Goal: Task Accomplishment & Management: Use online tool/utility

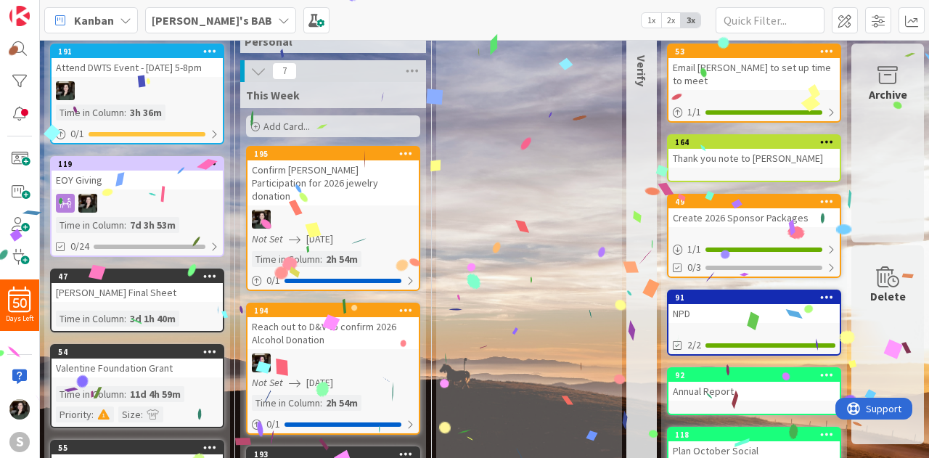
scroll to position [0, 212]
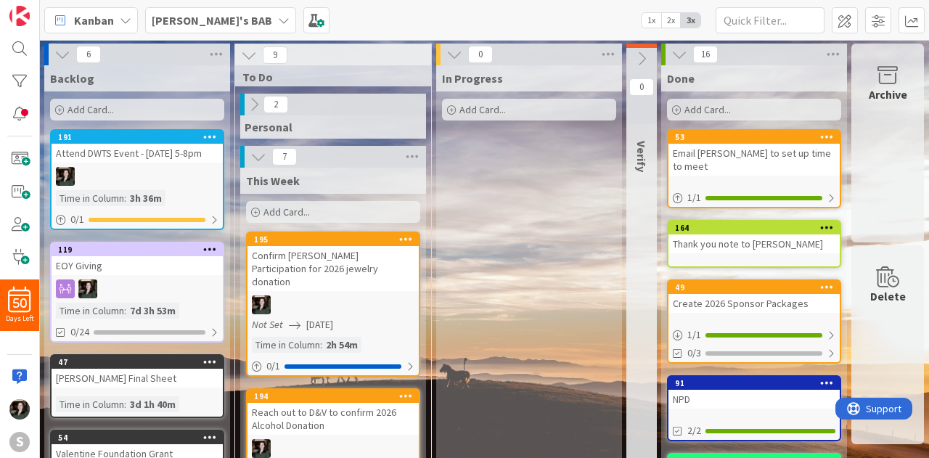
click at [200, 19] on b "[PERSON_NAME]'s BAB" at bounding box center [212, 20] width 120 height 15
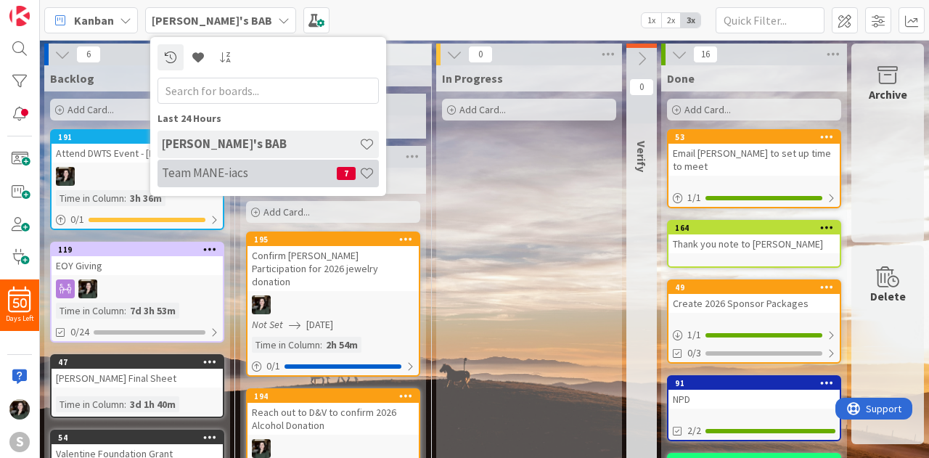
click at [234, 168] on h4 "Team MANE-iacs" at bounding box center [249, 172] width 175 height 15
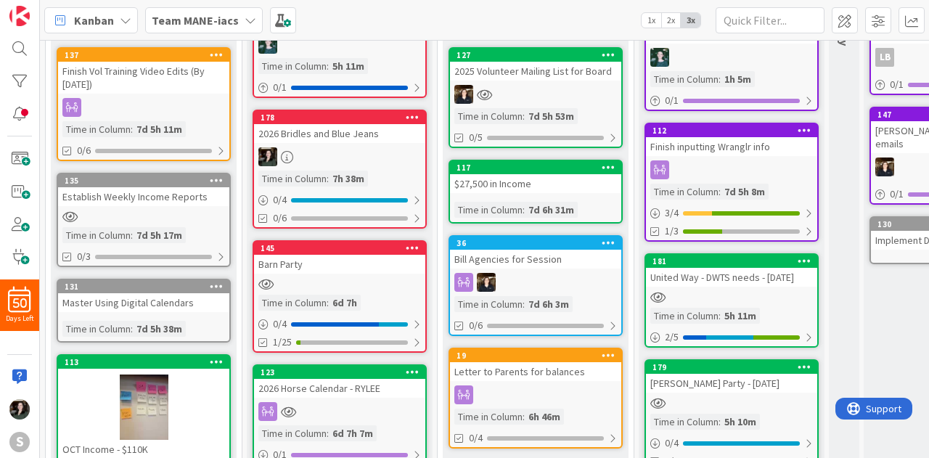
scroll to position [145, 0]
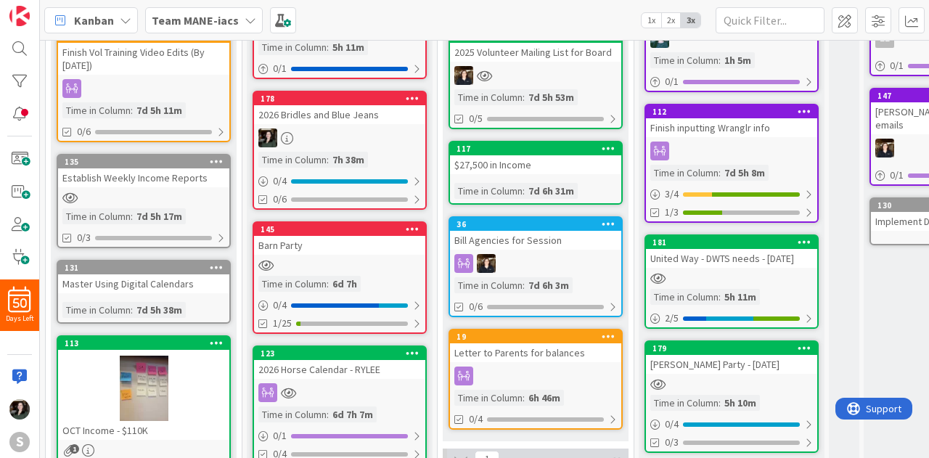
click at [755, 277] on div at bounding box center [731, 278] width 171 height 12
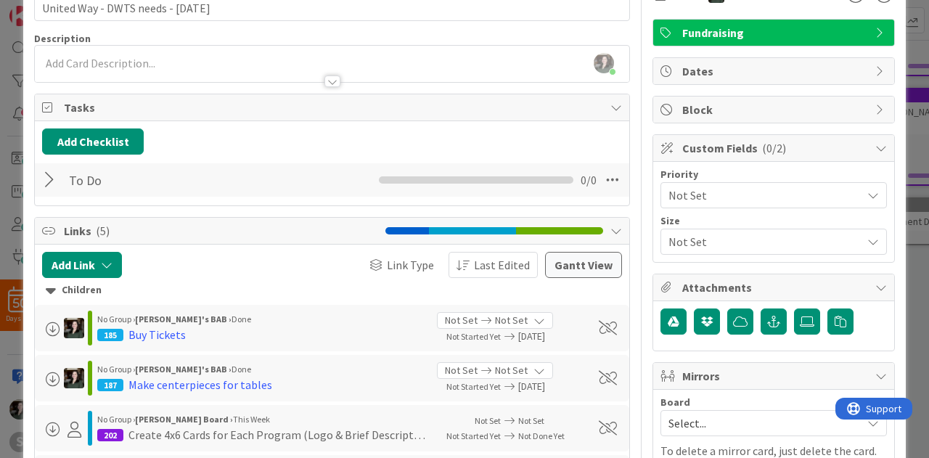
scroll to position [73, 0]
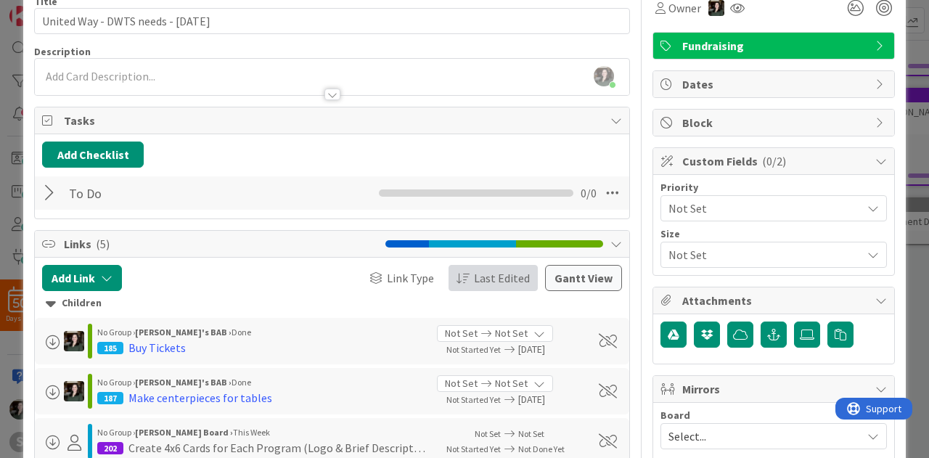
click at [508, 271] on span "Last Edited" at bounding box center [502, 277] width 56 height 17
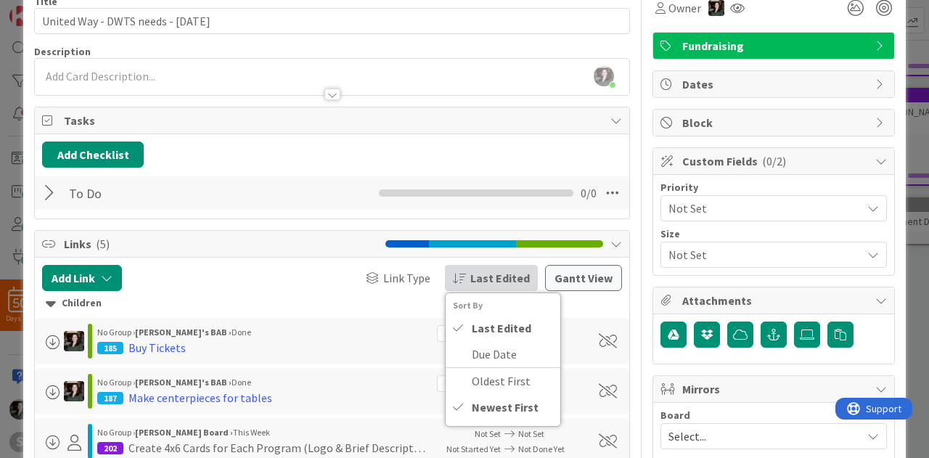
click at [559, 240] on div at bounding box center [559, 243] width 87 height 7
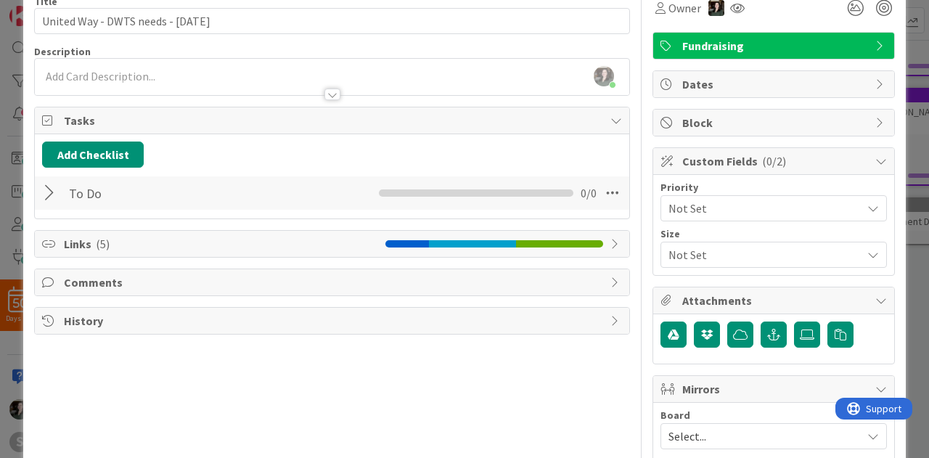
click at [610, 239] on icon at bounding box center [616, 244] width 12 height 12
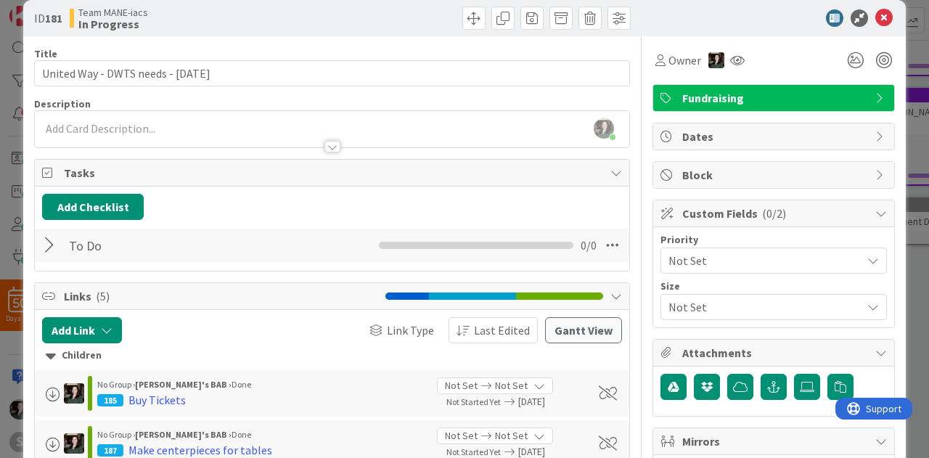
scroll to position [0, 0]
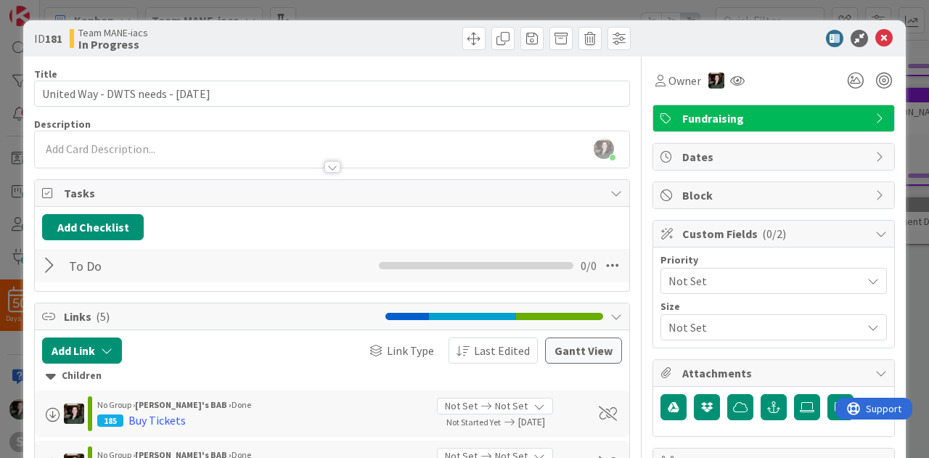
click at [40, 266] on div "To Do Checklist Name 5 / 64 To Do 0 / 0" at bounding box center [332, 265] width 594 height 33
click at [52, 259] on div at bounding box center [51, 265] width 19 height 26
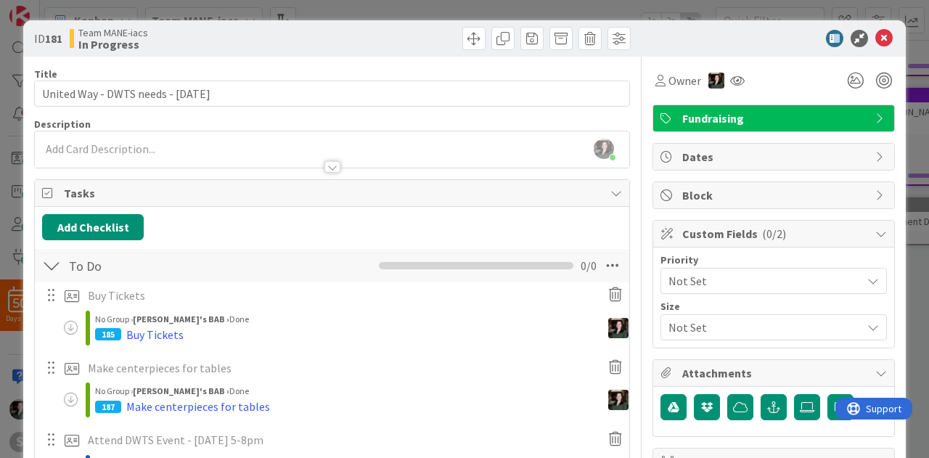
scroll to position [218, 0]
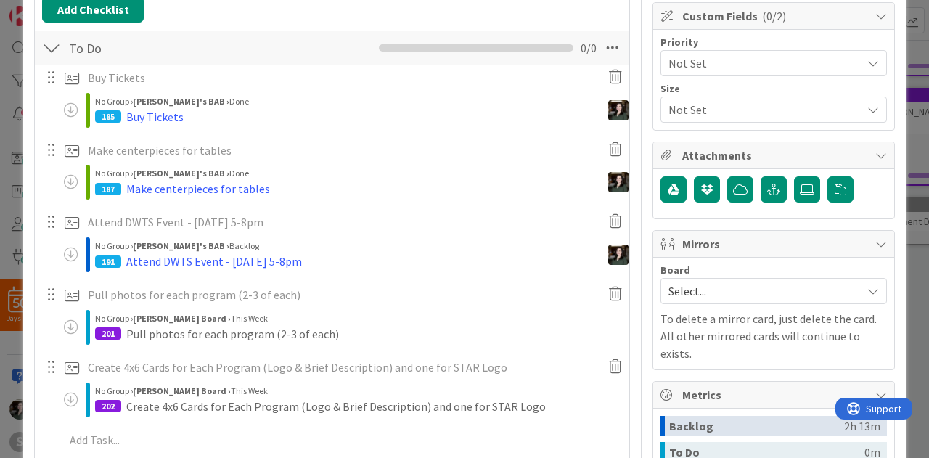
click at [53, 76] on div at bounding box center [50, 78] width 19 height 22
click at [271, 83] on p "Buy Tickets" at bounding box center [340, 78] width 505 height 17
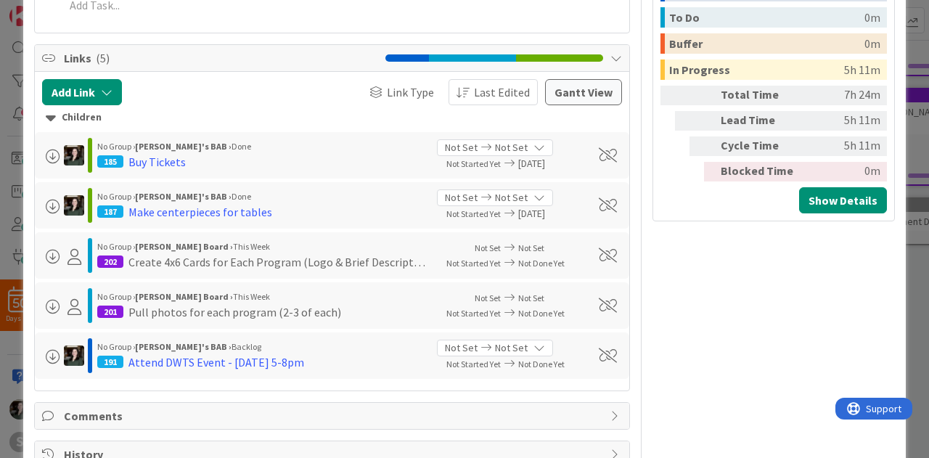
scroll to position [653, 0]
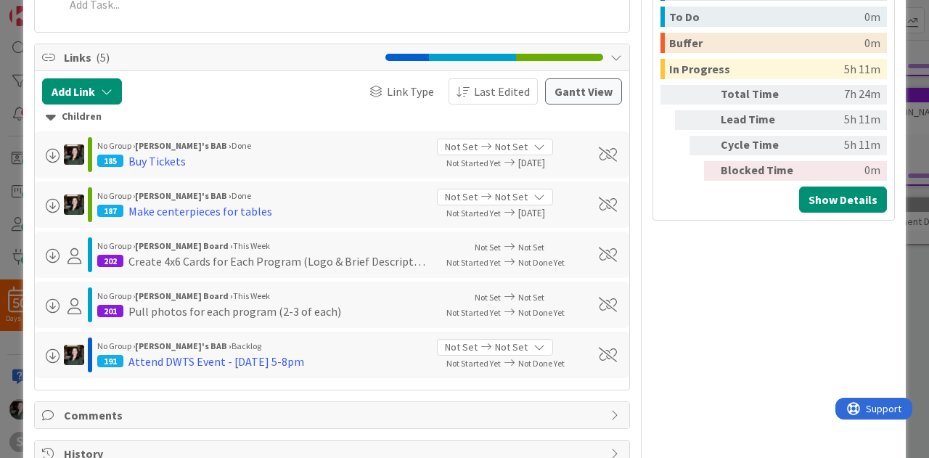
click at [255, 168] on div "No Group › [PERSON_NAME]'s BAB › Done 185 Buy Tickets" at bounding box center [234, 154] width 384 height 35
click at [255, 152] on div "185 Buy Tickets" at bounding box center [261, 160] width 329 height 17
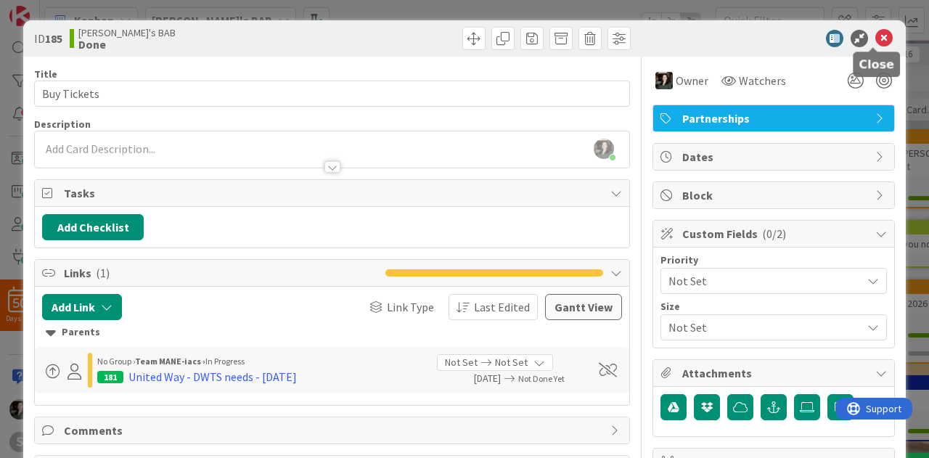
click at [875, 34] on icon at bounding box center [883, 38] width 17 height 17
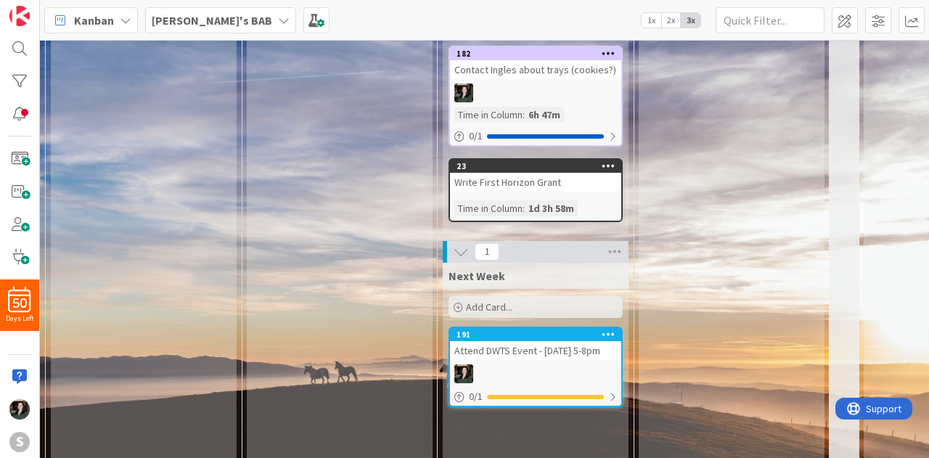
scroll to position [644, 0]
